Goal: Transaction & Acquisition: Download file/media

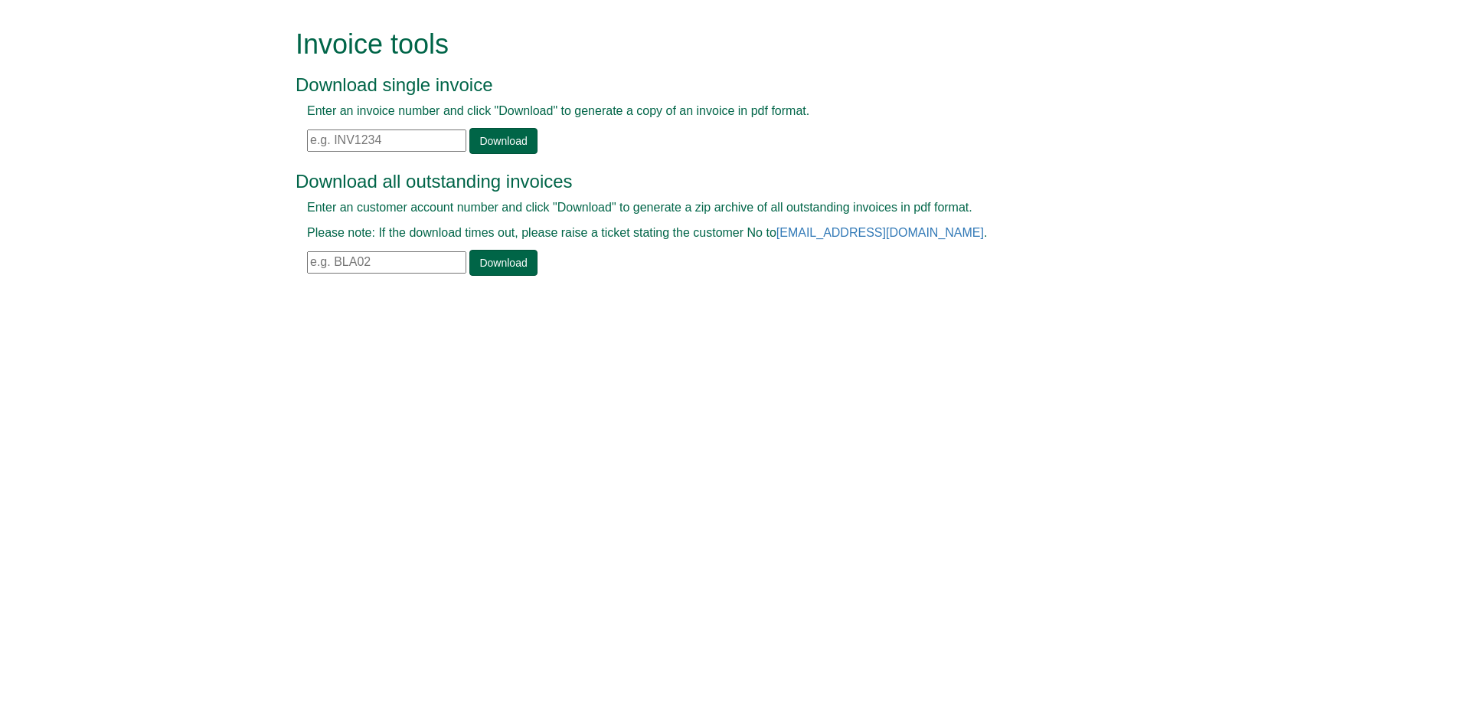
click at [391, 154] on div at bounding box center [715, 154] width 839 height 1
click at [392, 146] on input "text" at bounding box center [386, 140] width 159 height 22
paste input "INV1360647"
click at [504, 136] on link "Download" at bounding box center [502, 141] width 67 height 26
drag, startPoint x: 411, startPoint y: 132, endPoint x: 243, endPoint y: 145, distance: 168.2
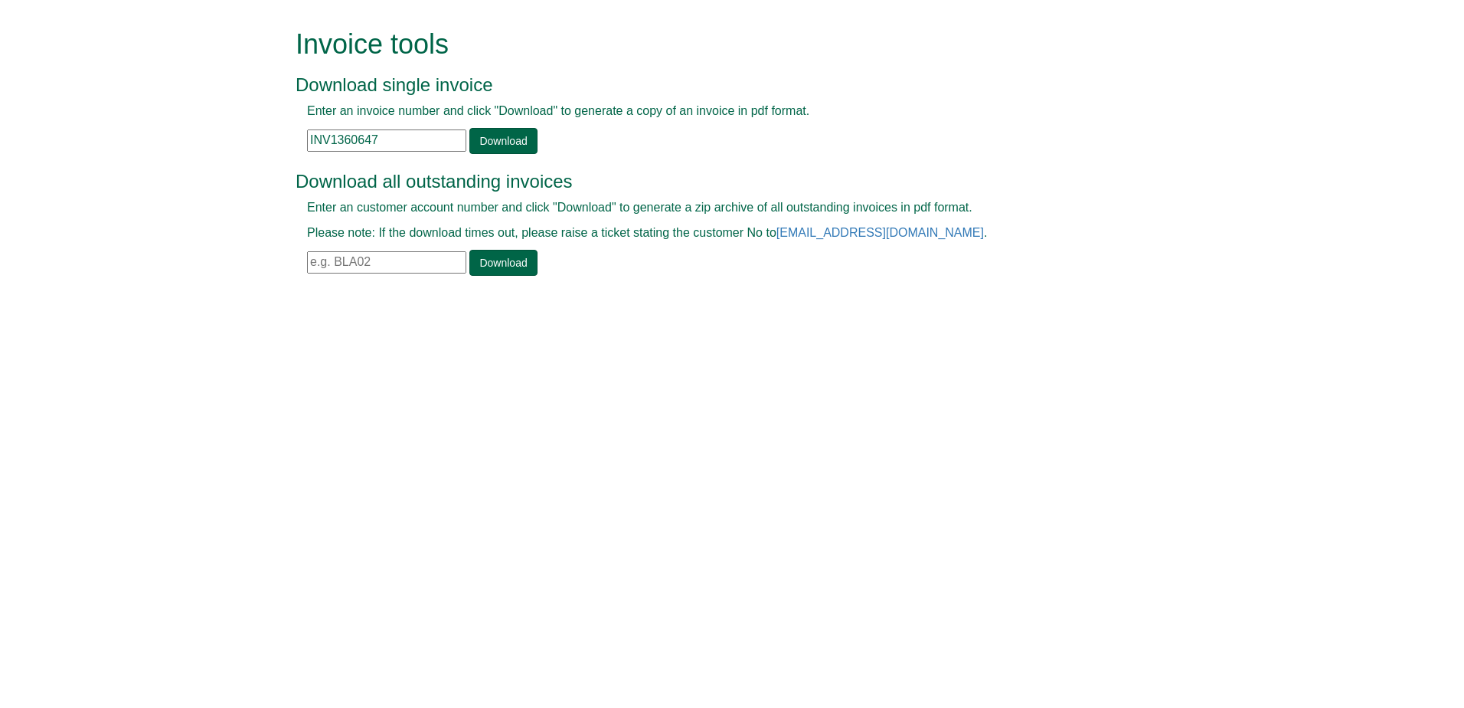
click at [243, 145] on form "Invoice tools Download single invoice Enter an invoice number and click "Downlo…" at bounding box center [732, 154] width 1464 height 308
paste input "81340"
click at [489, 149] on link "Download" at bounding box center [502, 141] width 67 height 26
drag, startPoint x: 387, startPoint y: 134, endPoint x: 240, endPoint y: 132, distance: 146.3
click at [240, 132] on form "Invoice tools Download single invoice Enter an invoice number and click "Downlo…" at bounding box center [732, 154] width 1464 height 308
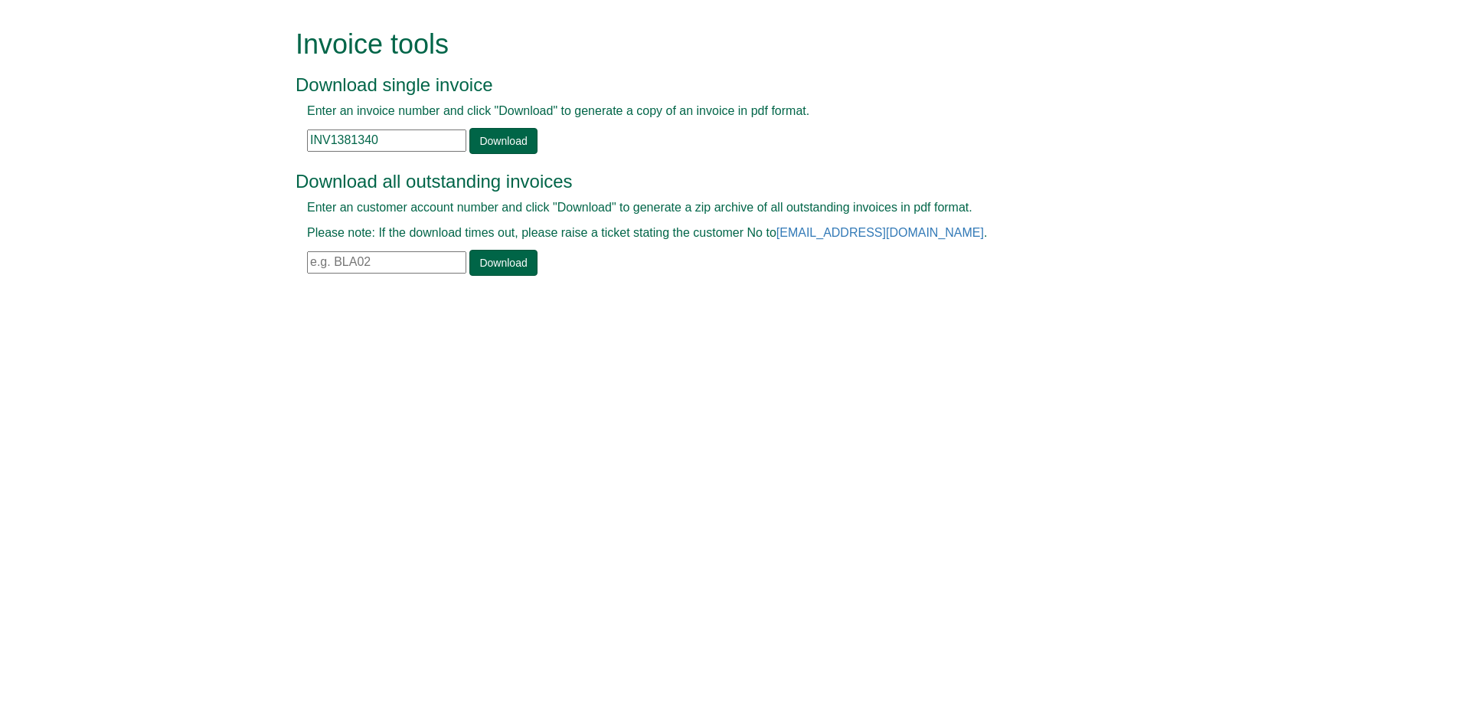
paste input "855"
click at [492, 133] on link "Download" at bounding box center [502, 141] width 67 height 26
drag, startPoint x: 381, startPoint y: 144, endPoint x: 220, endPoint y: 168, distance: 162.7
click at [220, 168] on form "Invoice tools Download single invoice Enter an invoice number and click "Downlo…" at bounding box center [732, 154] width 1464 height 308
paste input "5194"
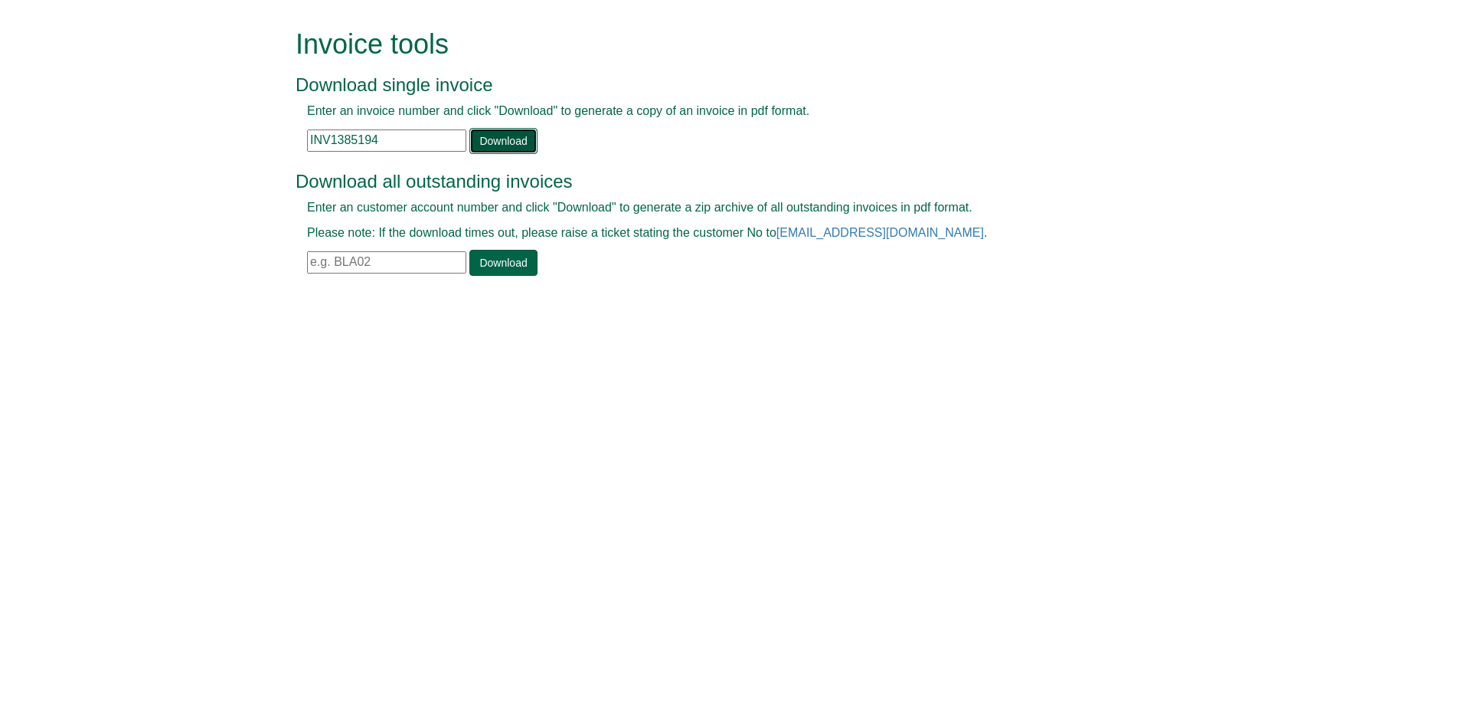
click at [476, 147] on link "Download" at bounding box center [502, 141] width 67 height 26
drag, startPoint x: 378, startPoint y: 138, endPoint x: 238, endPoint y: 146, distance: 139.6
click at [238, 146] on form "Invoice tools Download single invoice Enter an invoice number and click "Downlo…" at bounding box center [732, 154] width 1464 height 308
paste input "90221"
type input "INV1390221"
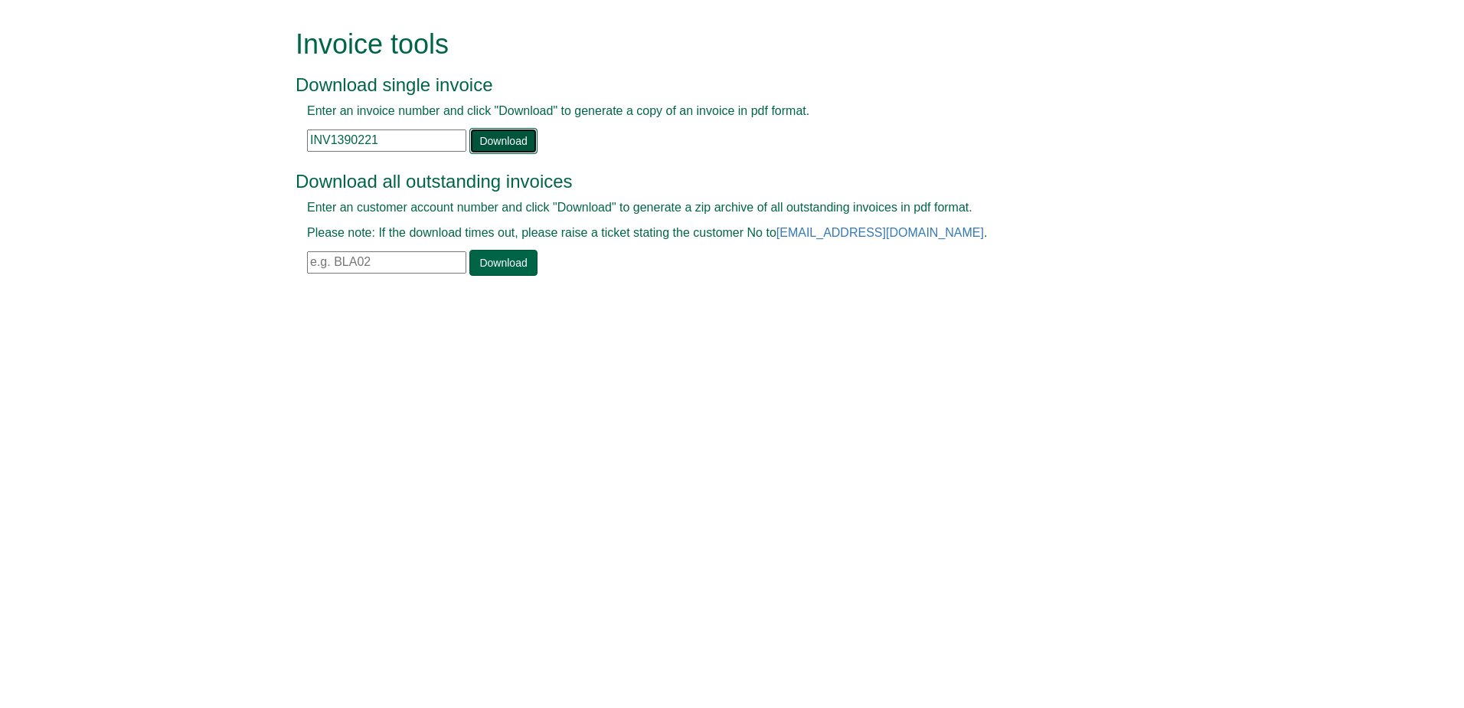
click at [499, 145] on link "Download" at bounding box center [502, 141] width 67 height 26
